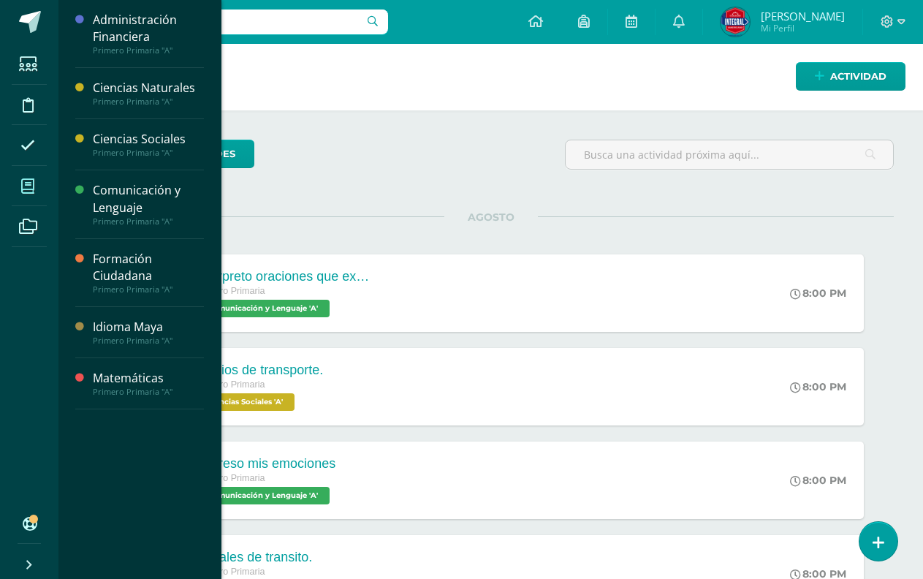
click at [27, 188] on icon at bounding box center [27, 186] width 13 height 15
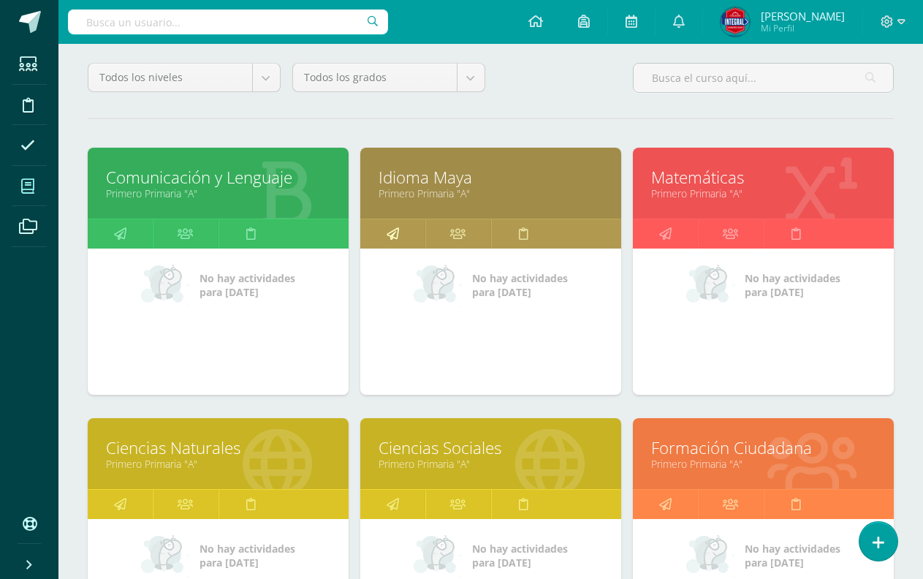
scroll to position [146, 0]
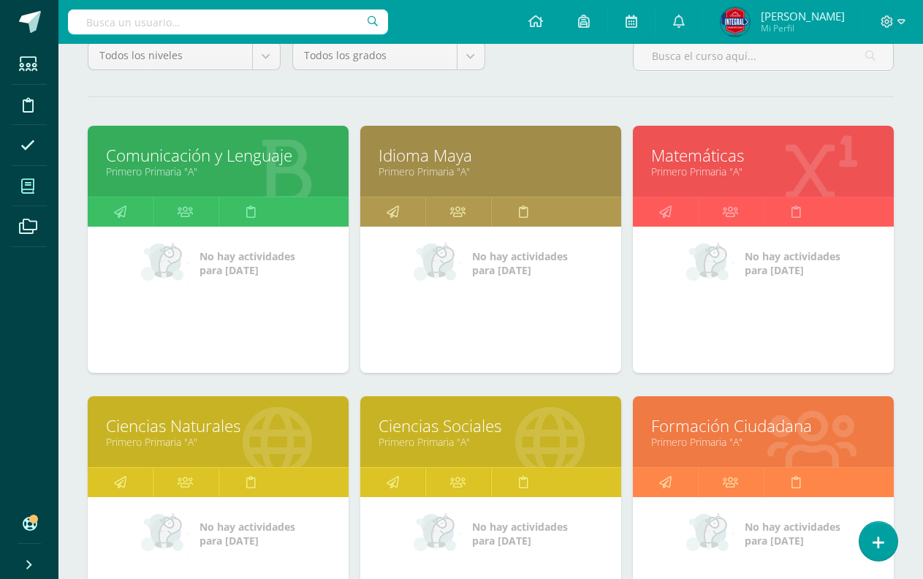
click at [755, 165] on link "Primero Primaria "A"" at bounding box center [763, 171] width 224 height 14
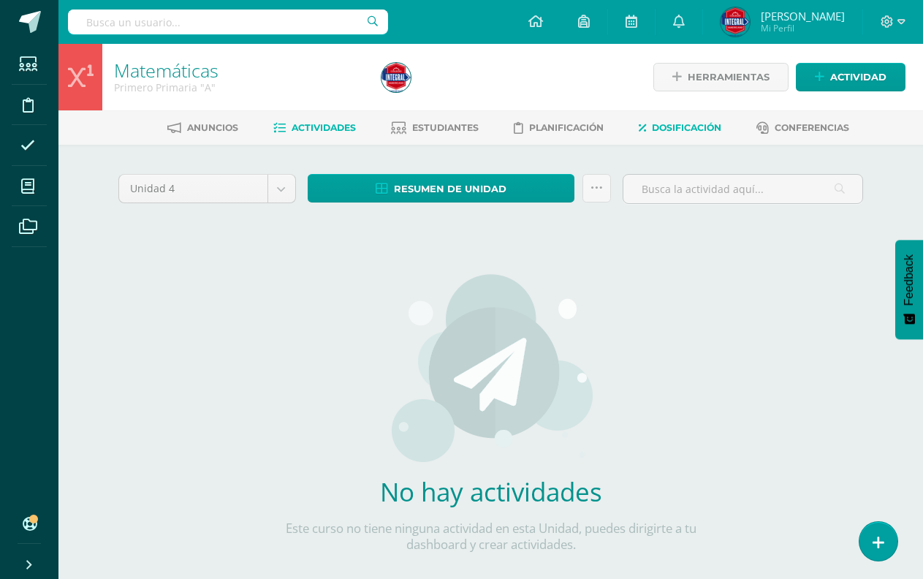
click at [695, 129] on span "Dosificación" at bounding box center [686, 127] width 69 height 11
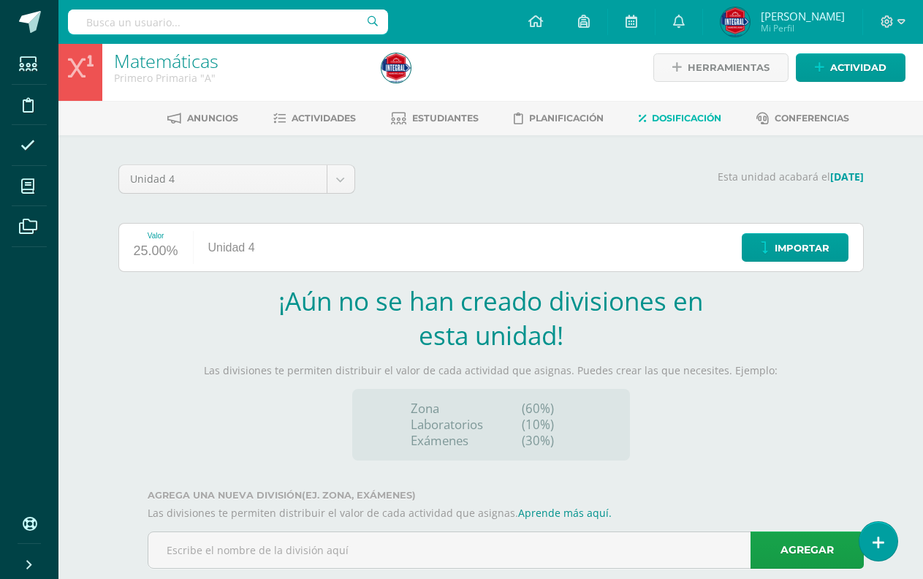
scroll to position [40, 0]
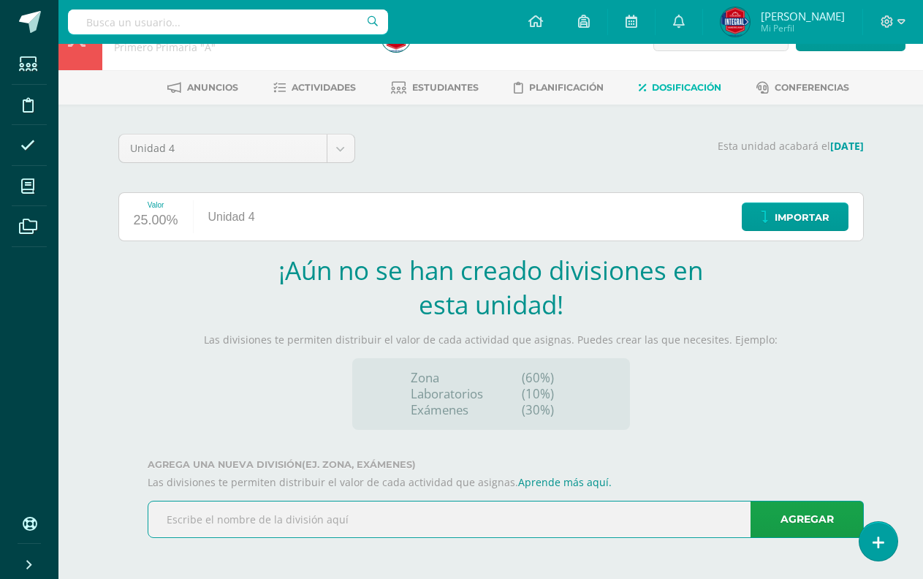
drag, startPoint x: 251, startPoint y: 506, endPoint x: 378, endPoint y: 511, distance: 127.9
click at [252, 505] on input "text" at bounding box center [505, 519] width 714 height 36
type input "zona"
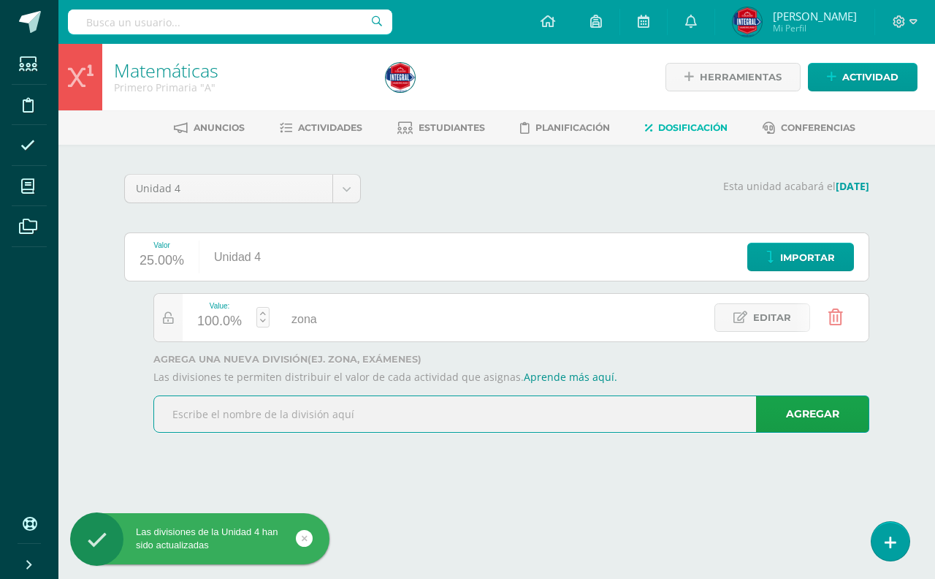
click at [295, 417] on input "text" at bounding box center [511, 414] width 714 height 36
type input "Examen"
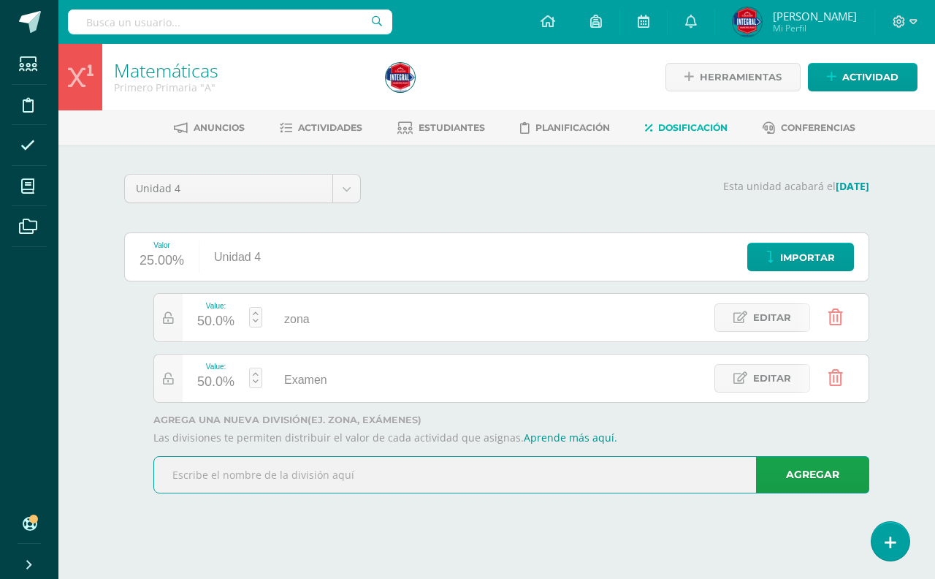
click at [284, 486] on input "text" at bounding box center [511, 475] width 714 height 36
type input "Parcial"
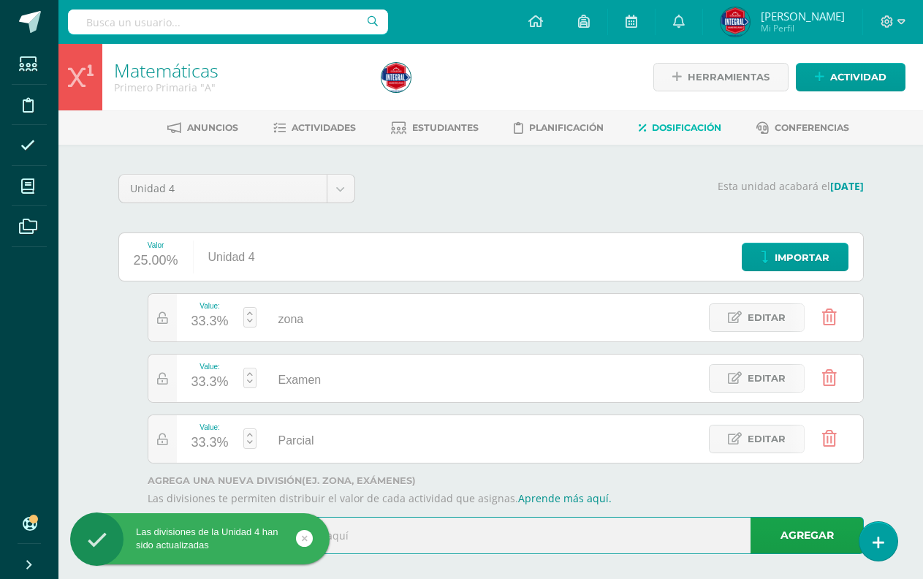
click at [202, 324] on div "33.3%" at bounding box center [209, 321] width 37 height 23
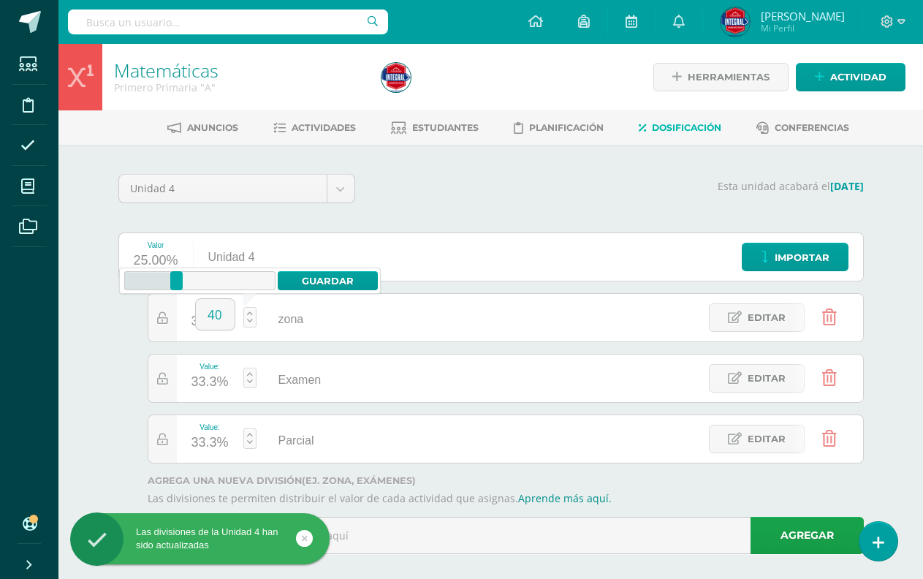
type input "40"
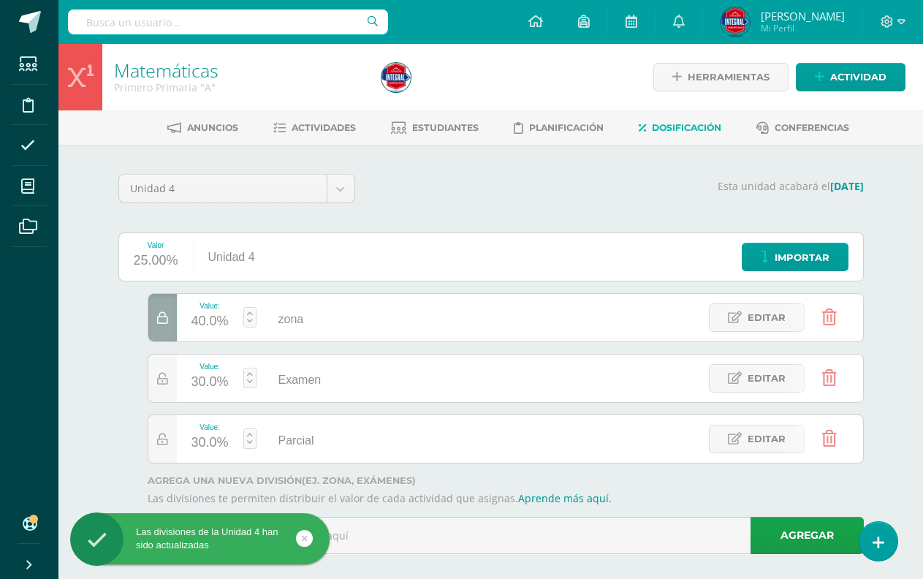
click at [204, 385] on div "30.0%" at bounding box center [209, 381] width 37 height 23
type input "40"
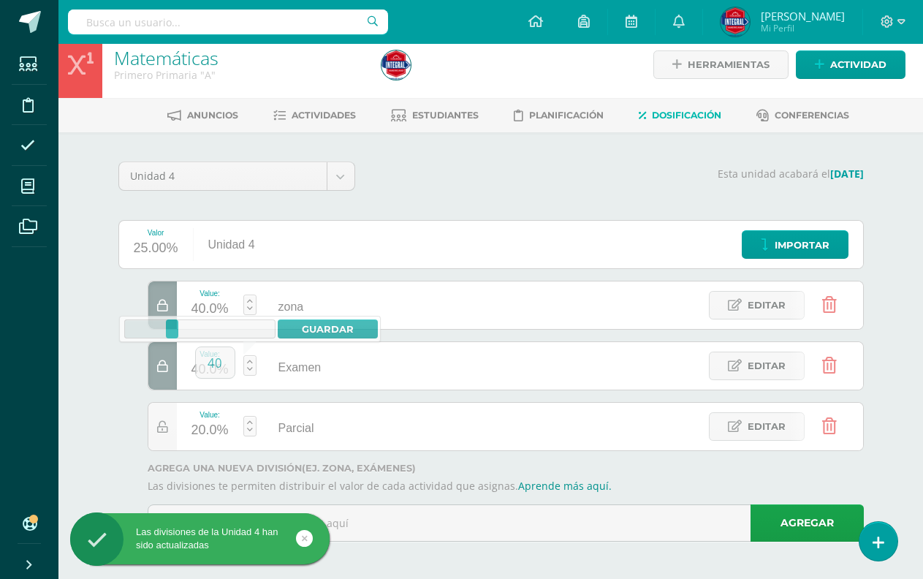
scroll to position [16, 0]
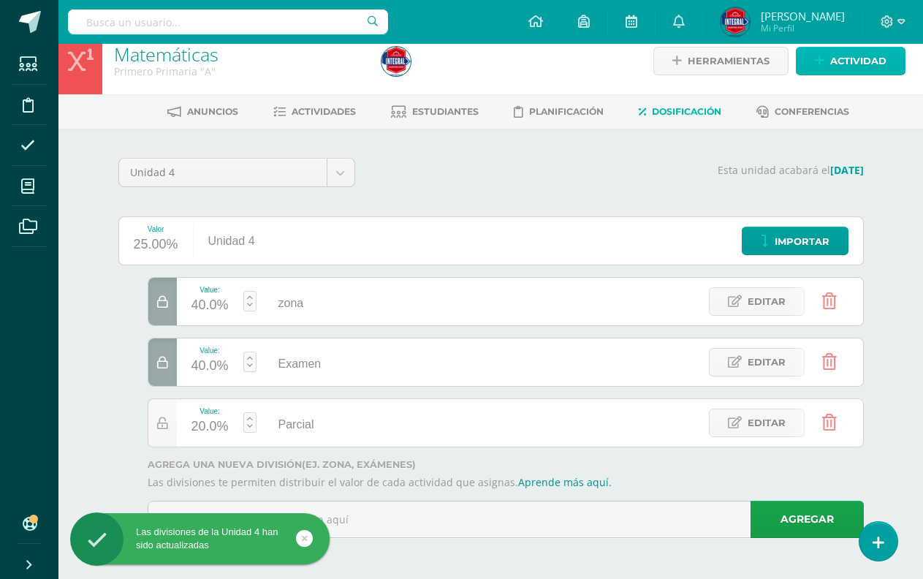
click at [839, 66] on span "Actividad" at bounding box center [858, 60] width 56 height 27
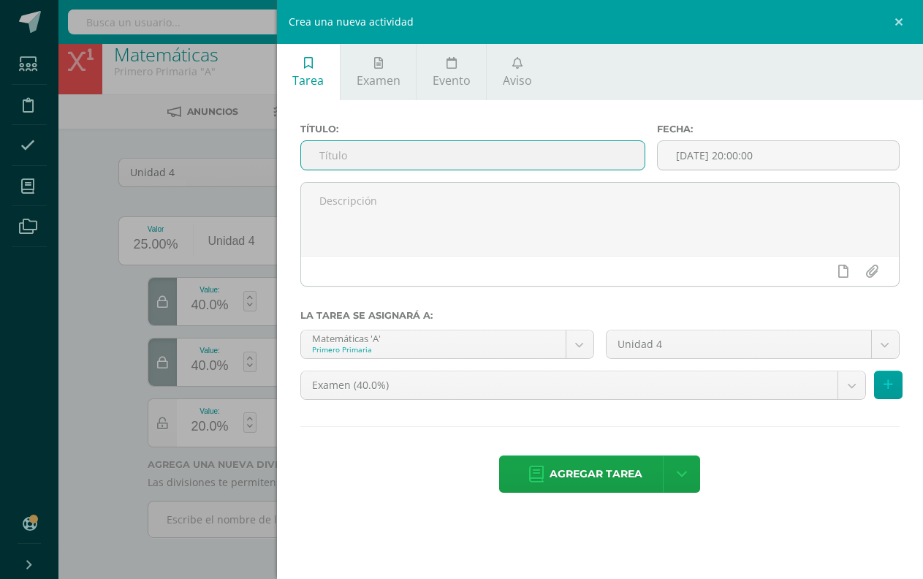
click at [486, 157] on input "text" at bounding box center [472, 155] width 343 height 28
type input "Medidas arbitrarias."
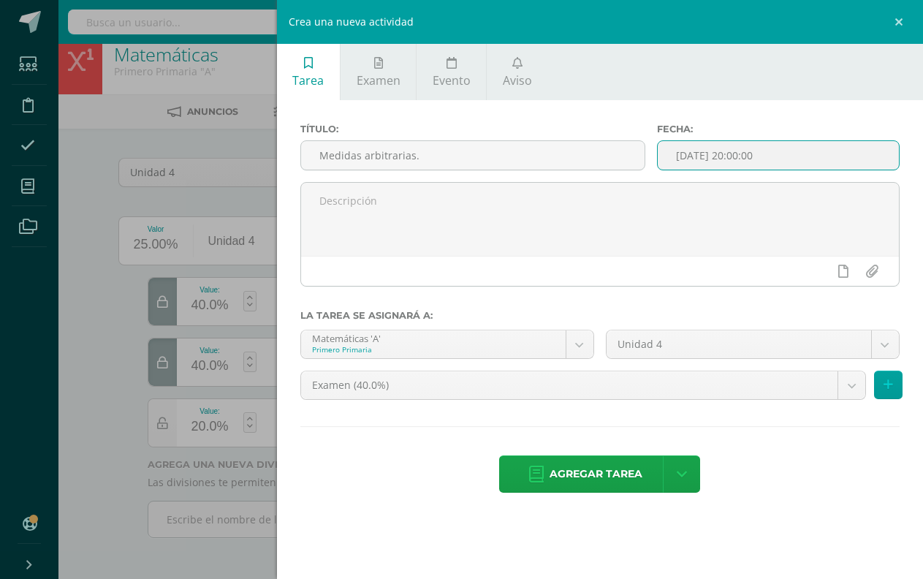
click at [706, 161] on input "[DATE] 20:00:00" at bounding box center [777, 155] width 241 height 28
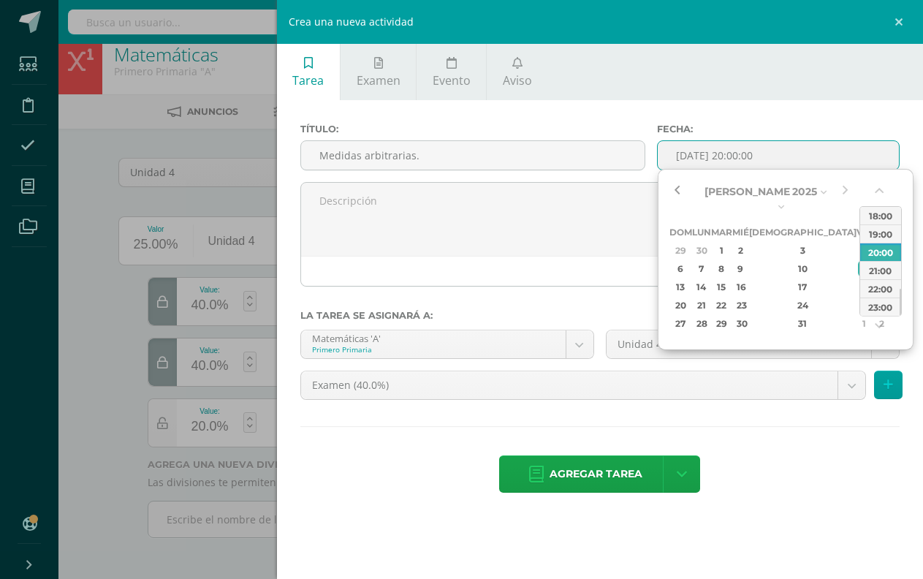
click at [676, 191] on button "button" at bounding box center [676, 191] width 15 height 22
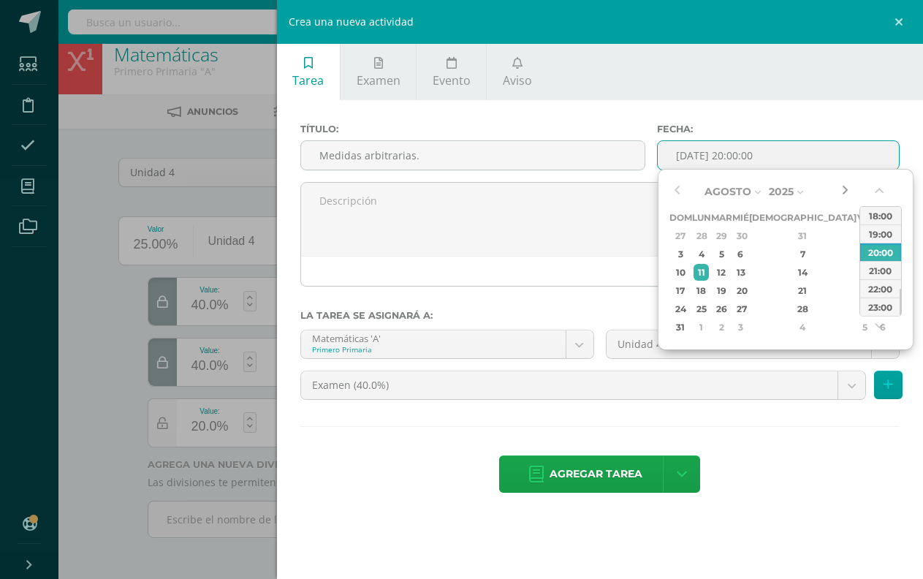
click at [842, 186] on button "button" at bounding box center [844, 191] width 15 height 22
click at [709, 251] on div "4" at bounding box center [700, 253] width 15 height 17
type input "2025-08-04 20:00"
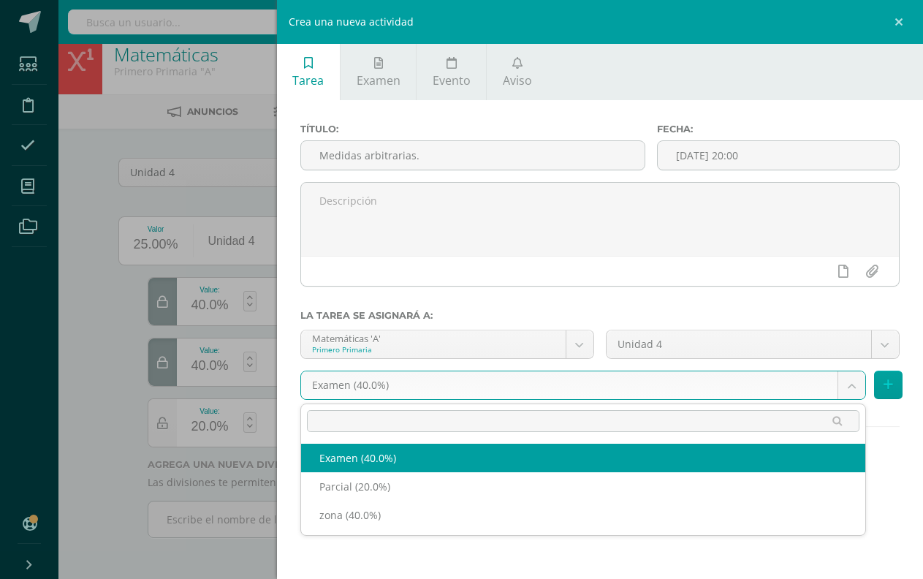
click at [429, 381] on body "Las divisiones de la Unidad 4 han sido actualizadas Las divisiones de la Unidad…" at bounding box center [461, 281] width 923 height 595
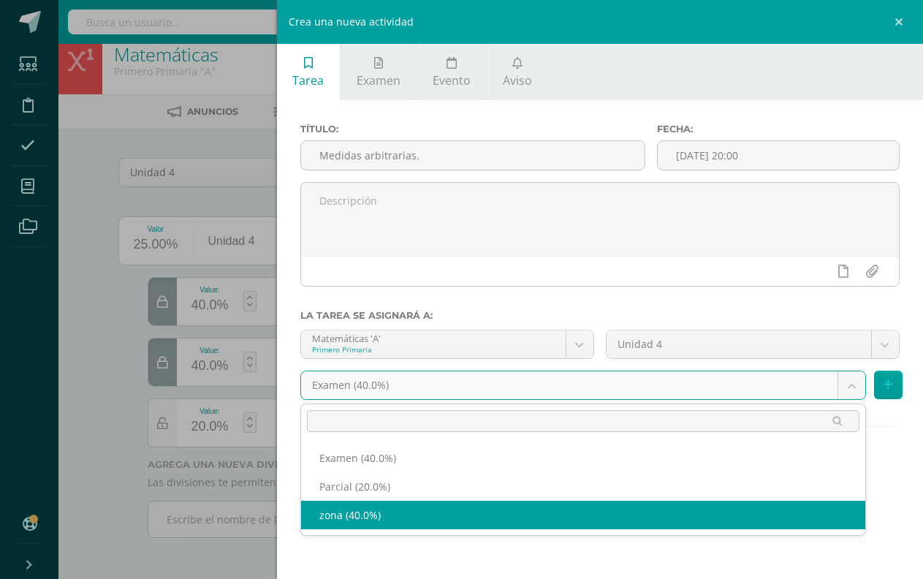
select select "192364"
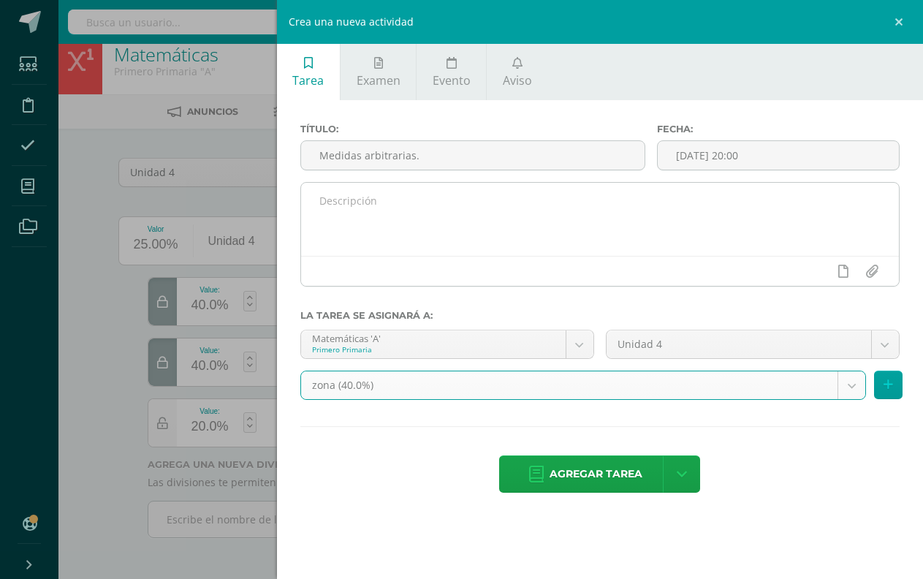
click at [472, 224] on textarea at bounding box center [599, 219] width 597 height 73
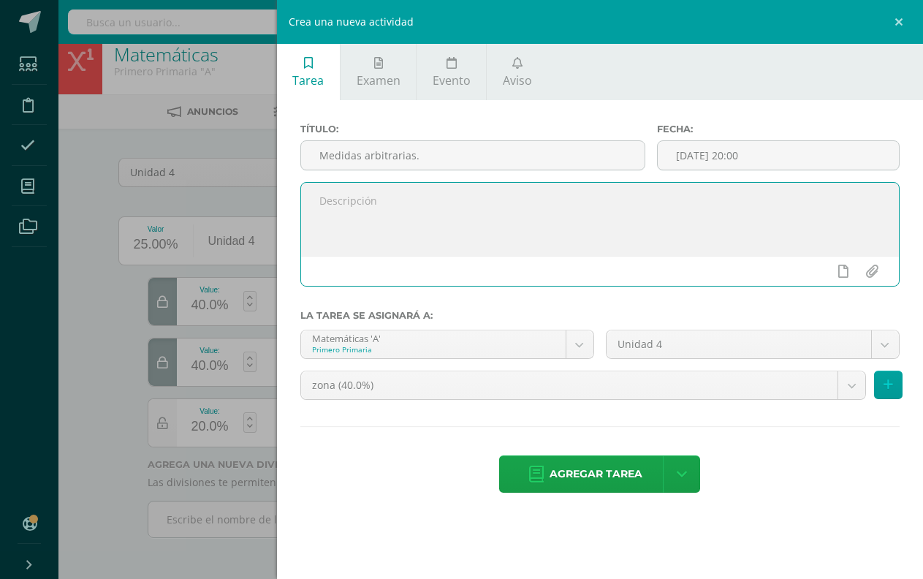
type textarea "J"
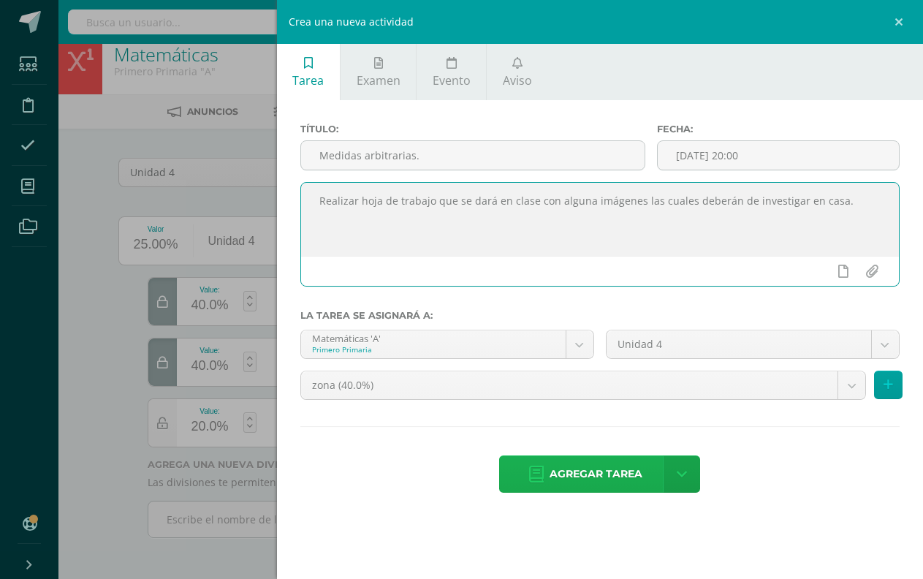
type textarea "Realizar hoja de trabajo que se dará en clase con alguna imágenes las cuales de…"
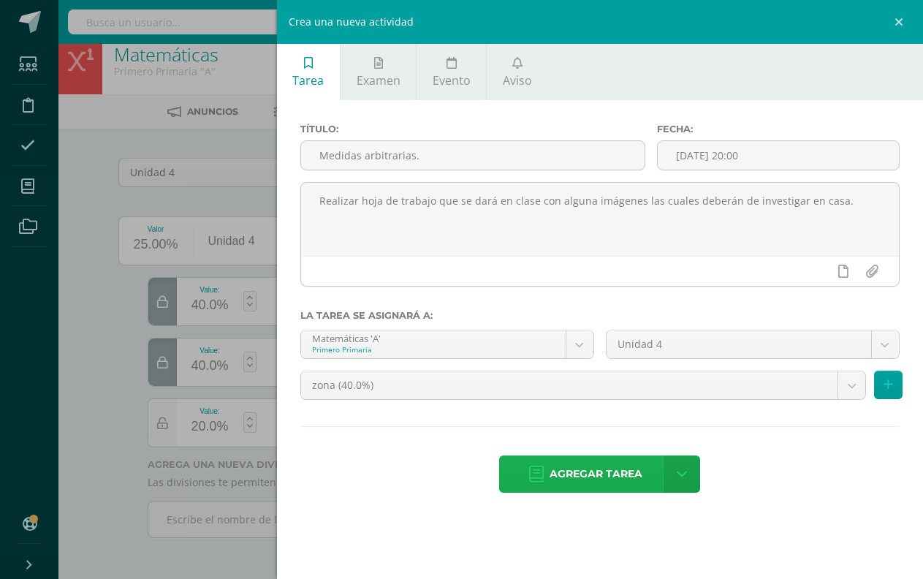
click at [603, 472] on span "Agregar tarea" at bounding box center [595, 474] width 93 height 36
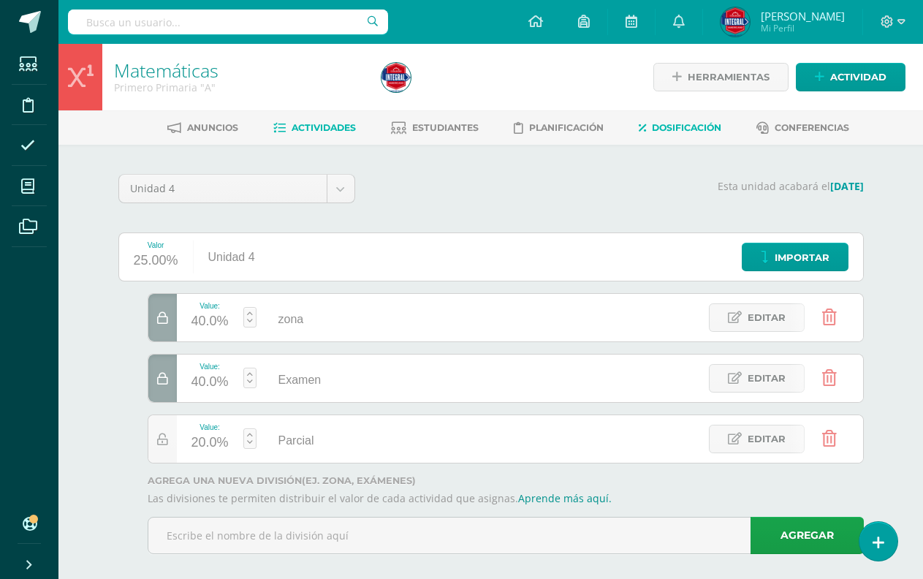
click at [324, 134] on link "Actividades" at bounding box center [314, 127] width 83 height 23
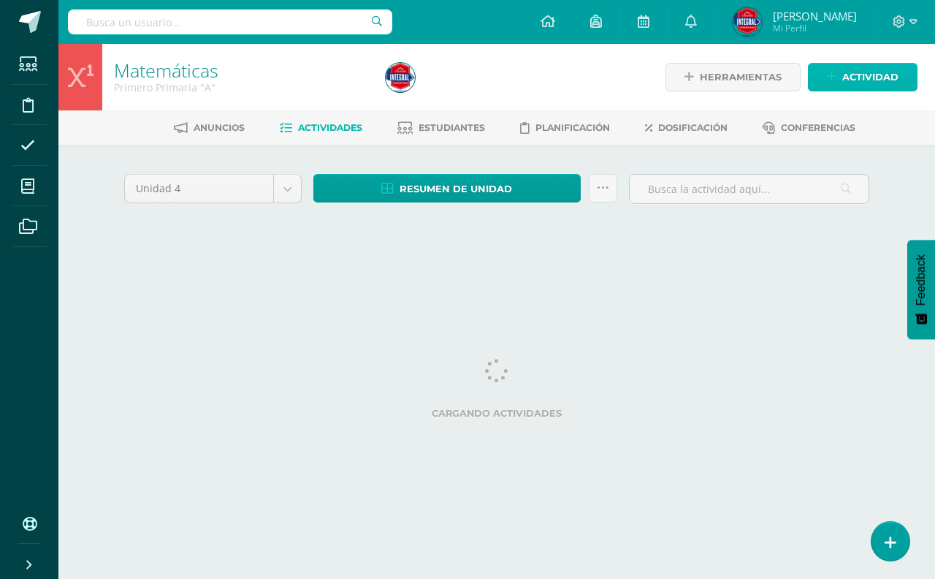
click at [880, 77] on span "Actividad" at bounding box center [870, 77] width 56 height 27
